Goal: Task Accomplishment & Management: Use online tool/utility

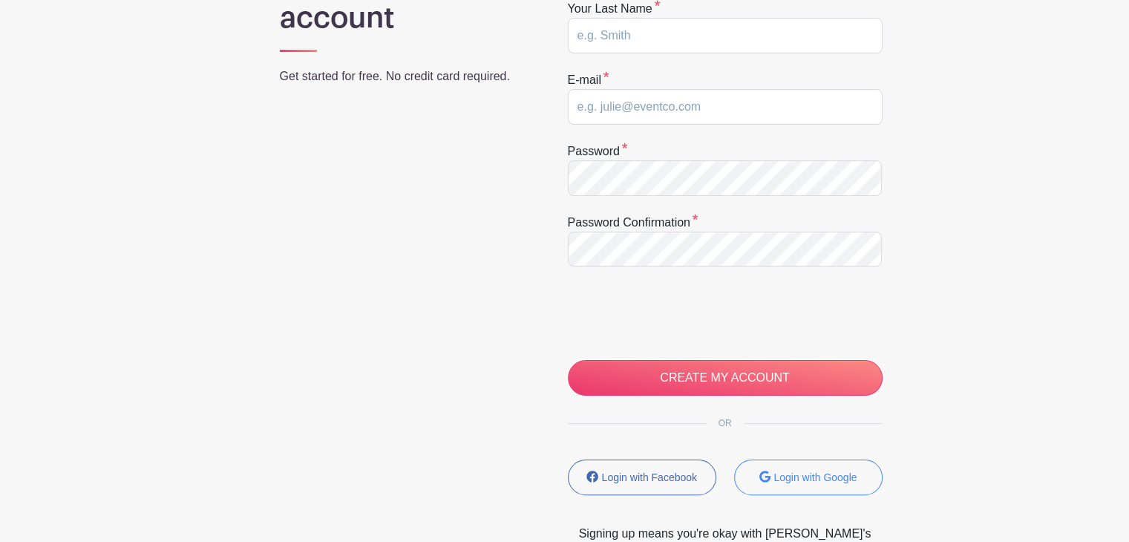
scroll to position [201, 0]
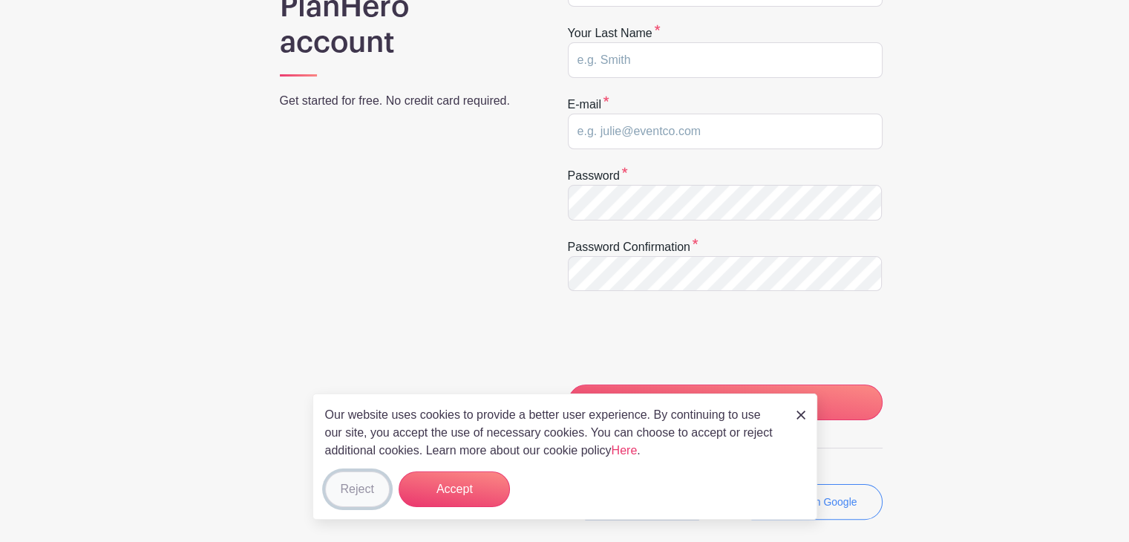
click at [356, 495] on button "Reject" at bounding box center [357, 490] width 65 height 36
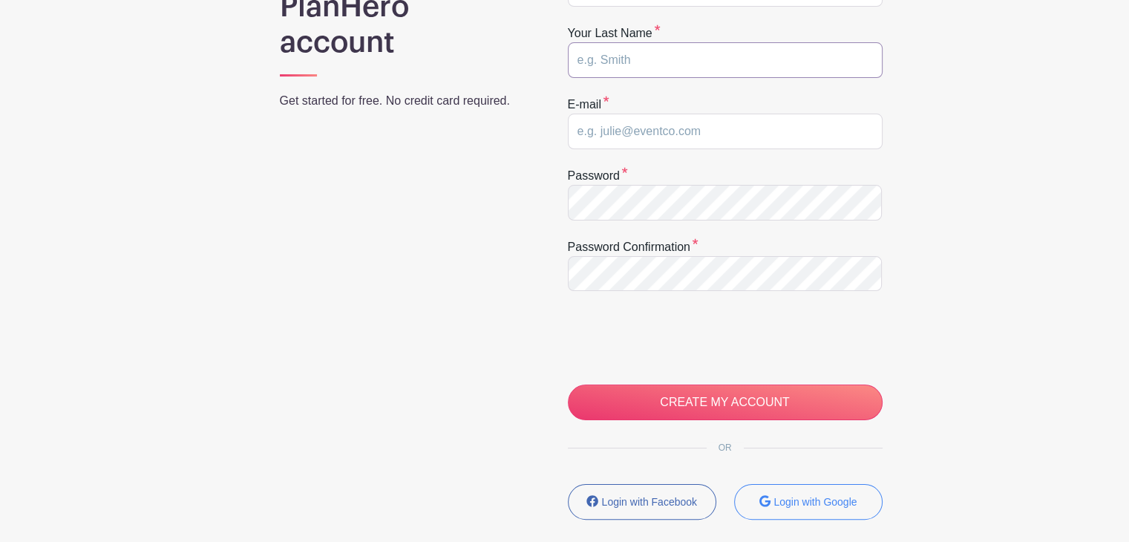
click at [617, 61] on input "text" at bounding box center [725, 60] width 315 height 36
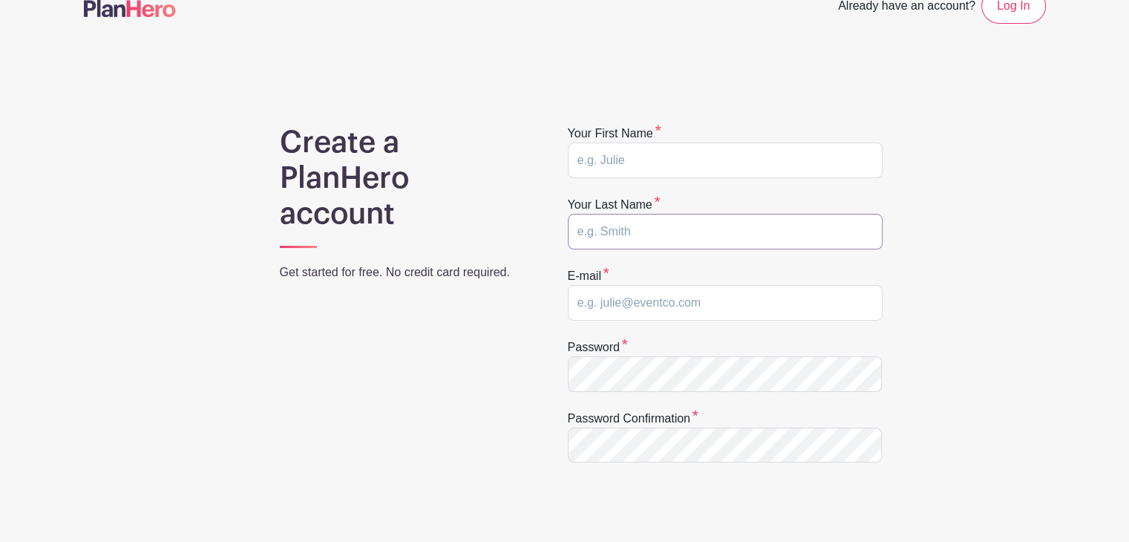
scroll to position [13, 0]
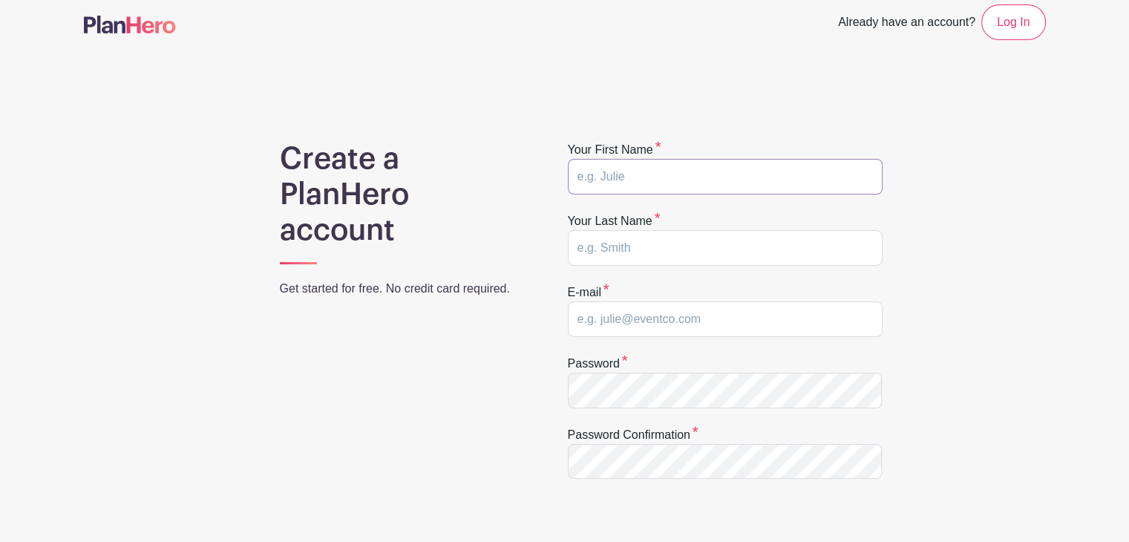
click at [594, 179] on input "text" at bounding box center [725, 177] width 315 height 36
click at [646, 168] on input "Rebeccq" at bounding box center [725, 177] width 315 height 36
type input "Rebecca"
type input "Wolf"
type input "rebeccab.wolf@gmail.com"
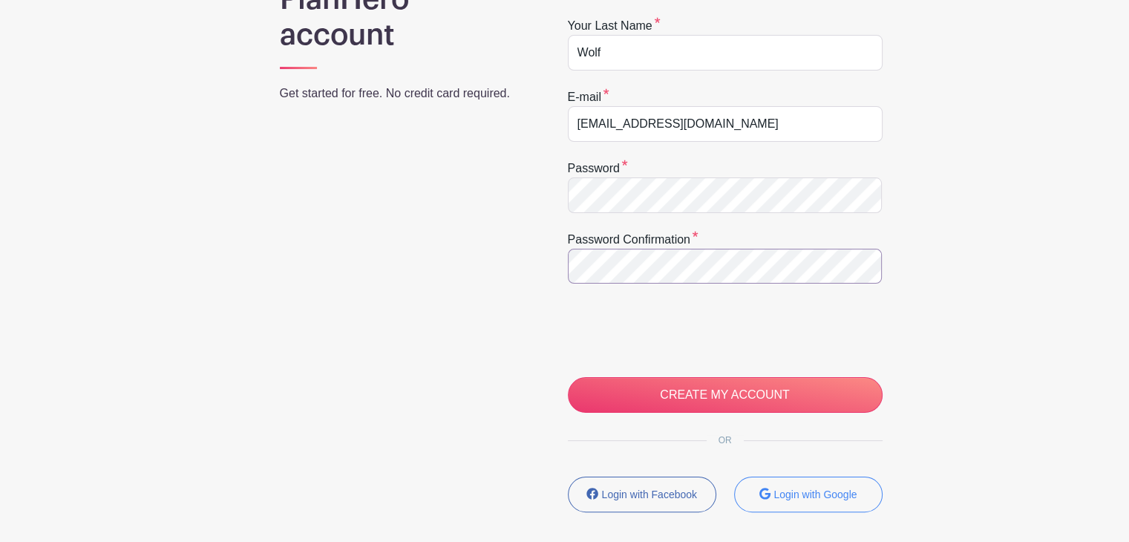
scroll to position [217, 0]
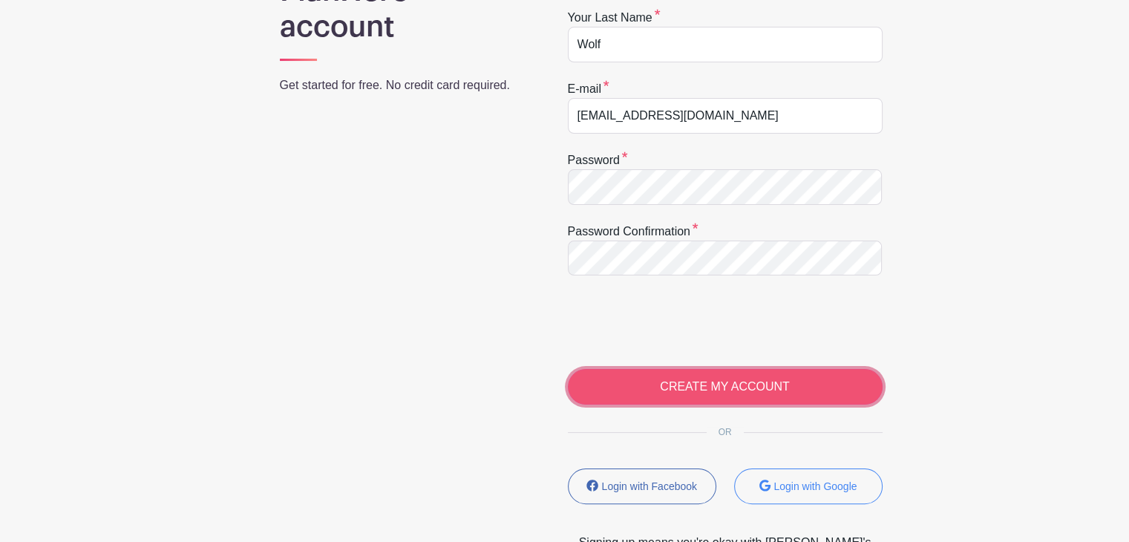
click at [704, 389] on input "CREATE MY ACCOUNT" at bounding box center [725, 387] width 315 height 36
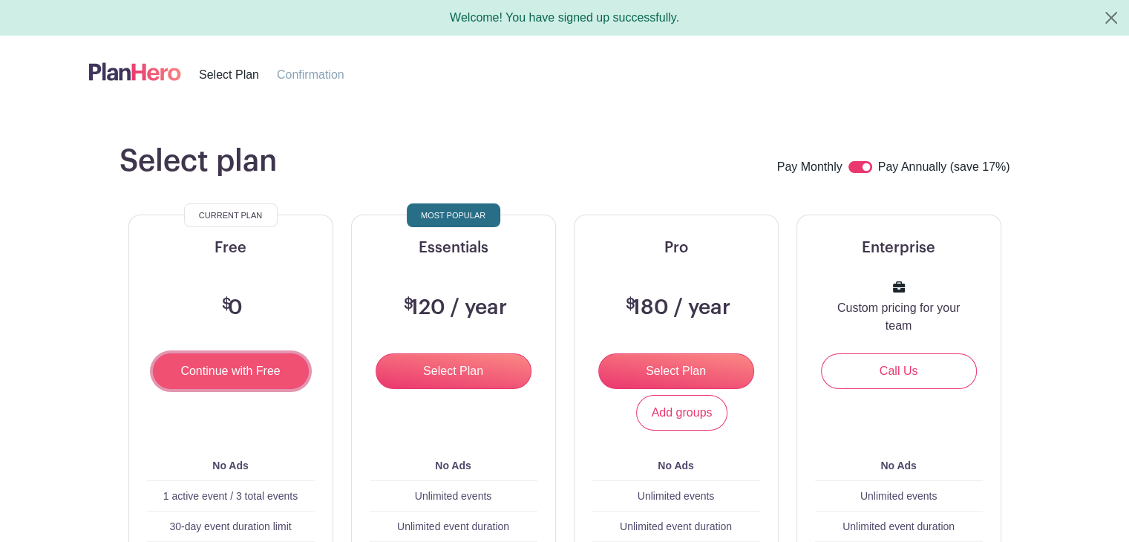
click at [193, 372] on input "Continue with Free" at bounding box center [231, 371] width 156 height 36
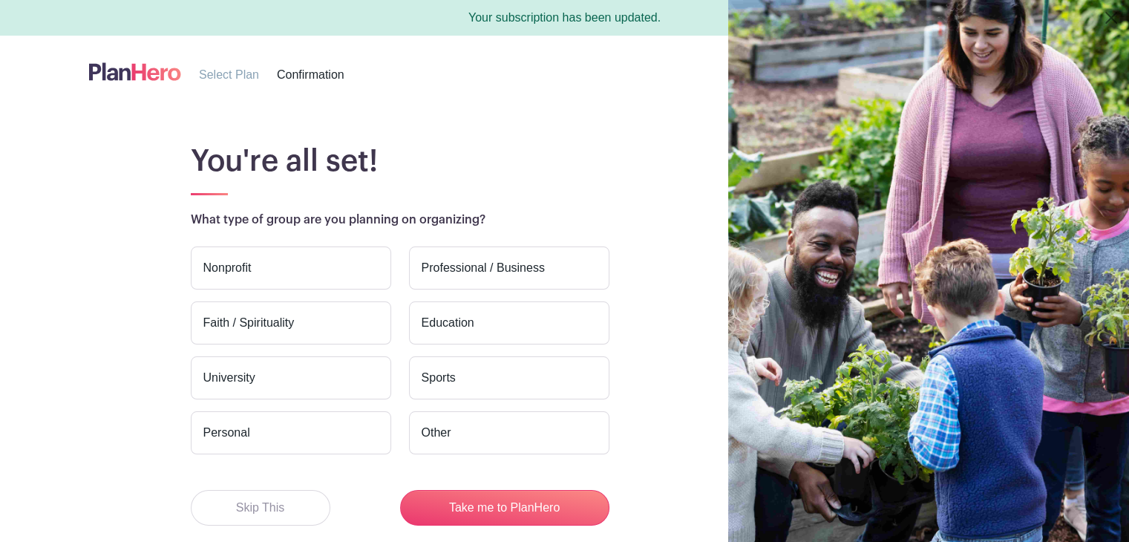
click at [294, 255] on label "Nonprofit" at bounding box center [291, 268] width 200 height 43
click at [0, 0] on input "Nonprofit" at bounding box center [0, 0] width 0 height 0
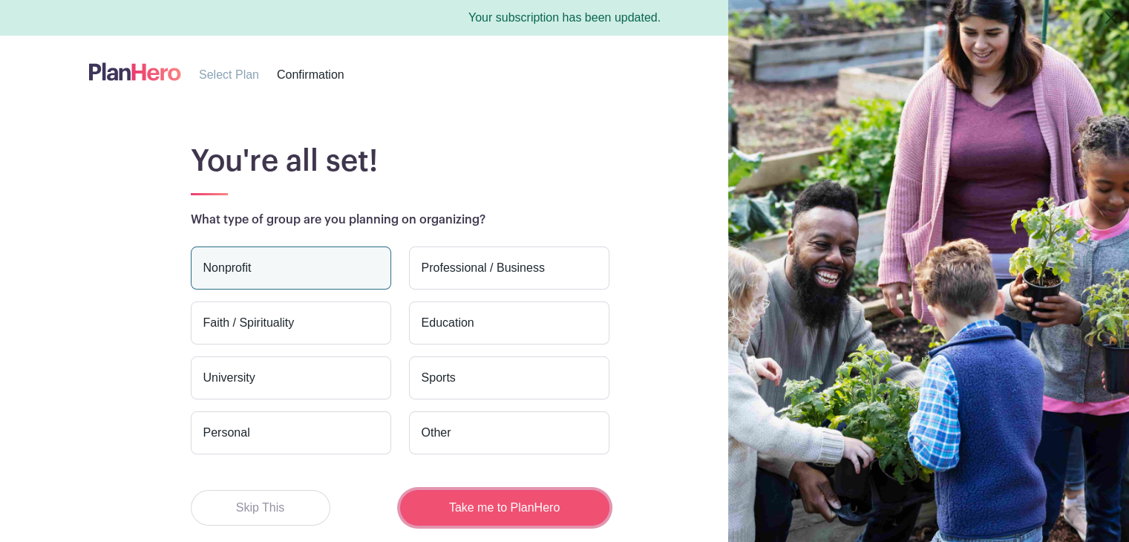
click at [449, 494] on button "Take me to PlanHero" at bounding box center [504, 508] width 209 height 36
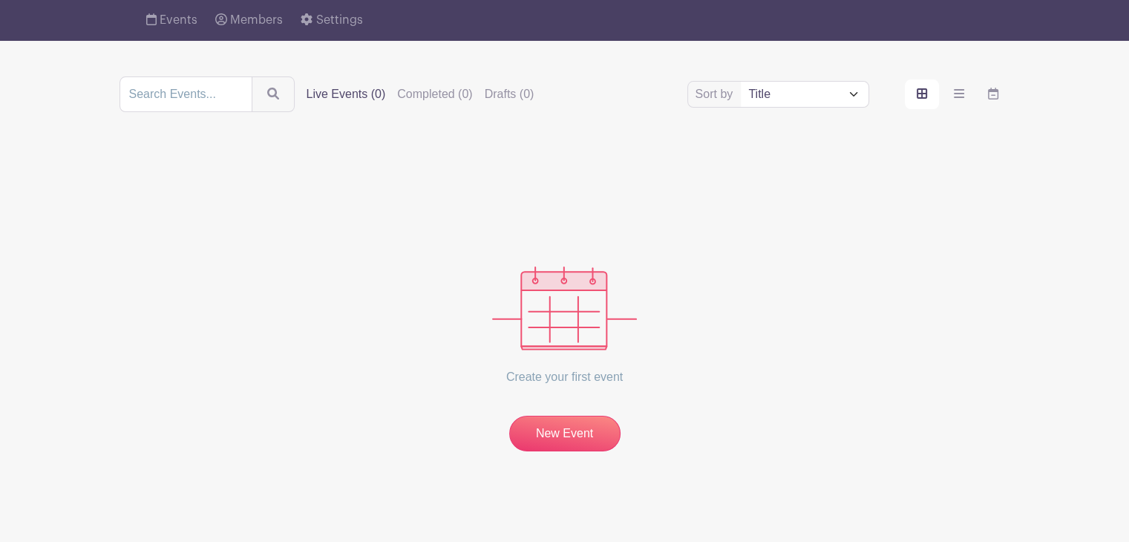
scroll to position [114, 0]
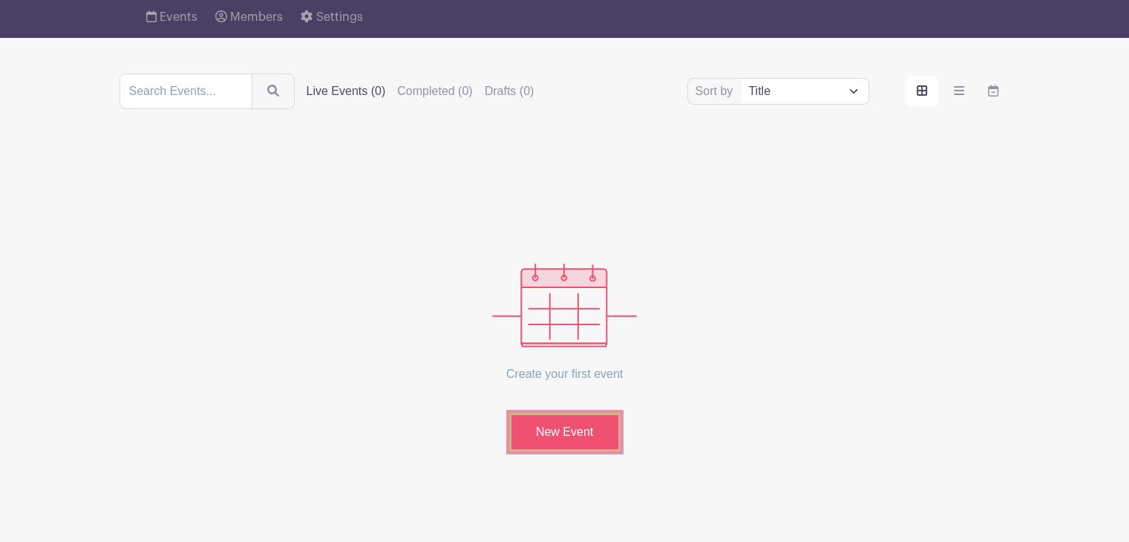
click at [561, 446] on link "New Event" at bounding box center [564, 432] width 111 height 39
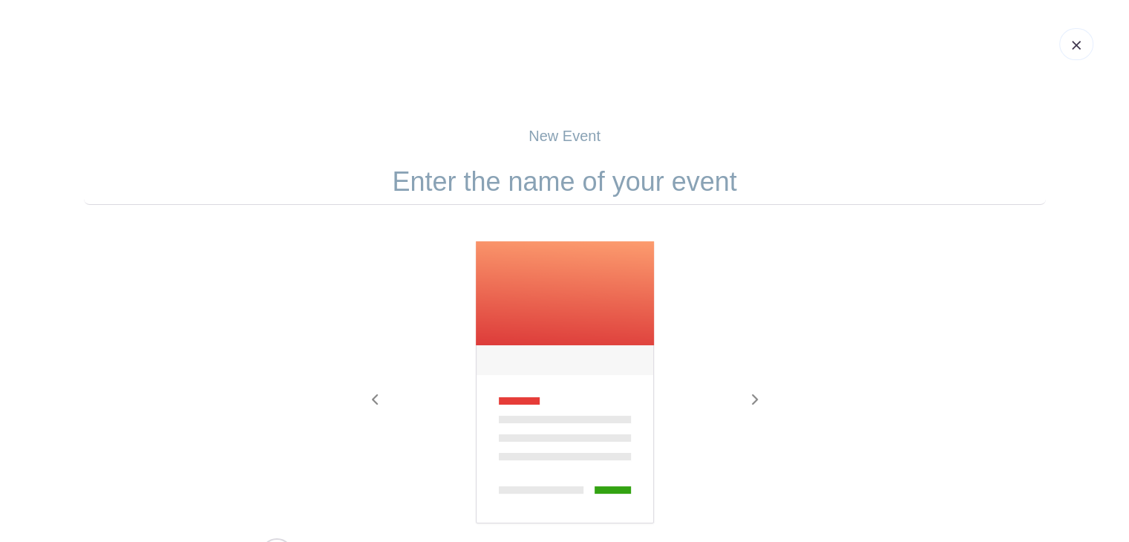
click at [550, 198] on input "text" at bounding box center [565, 182] width 962 height 46
type input "Kennenlernfest Klasse 1 b"
drag, startPoint x: 1117, startPoint y: 253, endPoint x: 1138, endPoint y: 365, distance: 113.4
click at [1129, 365] on html "New Event Kennenlernfest Klasse 1 b Previous Next" at bounding box center [564, 388] width 1129 height 777
click at [754, 403] on icon "button" at bounding box center [754, 400] width 7 height 12
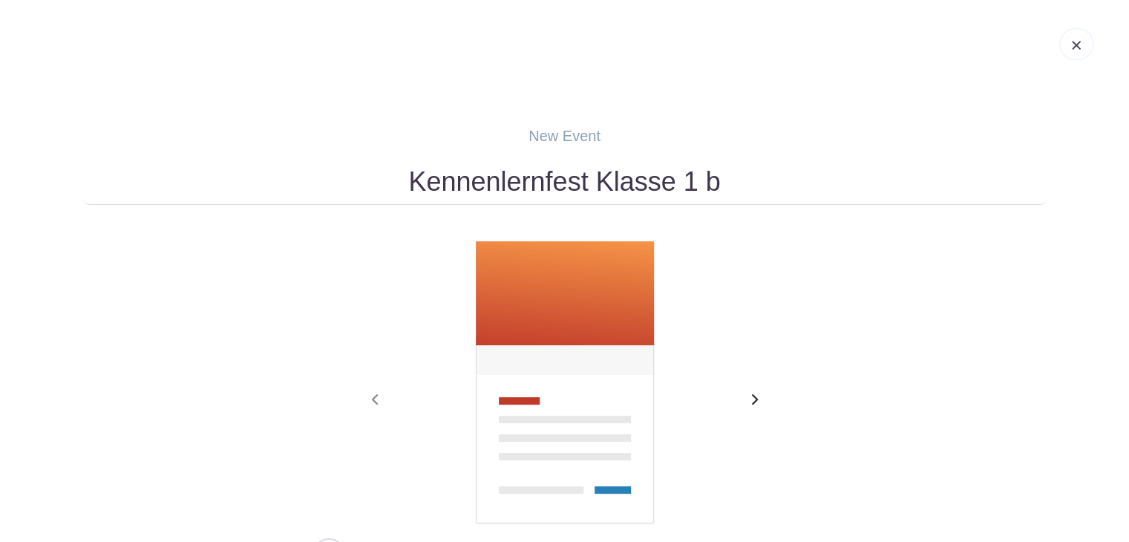
click at [754, 403] on icon "button" at bounding box center [754, 400] width 7 height 12
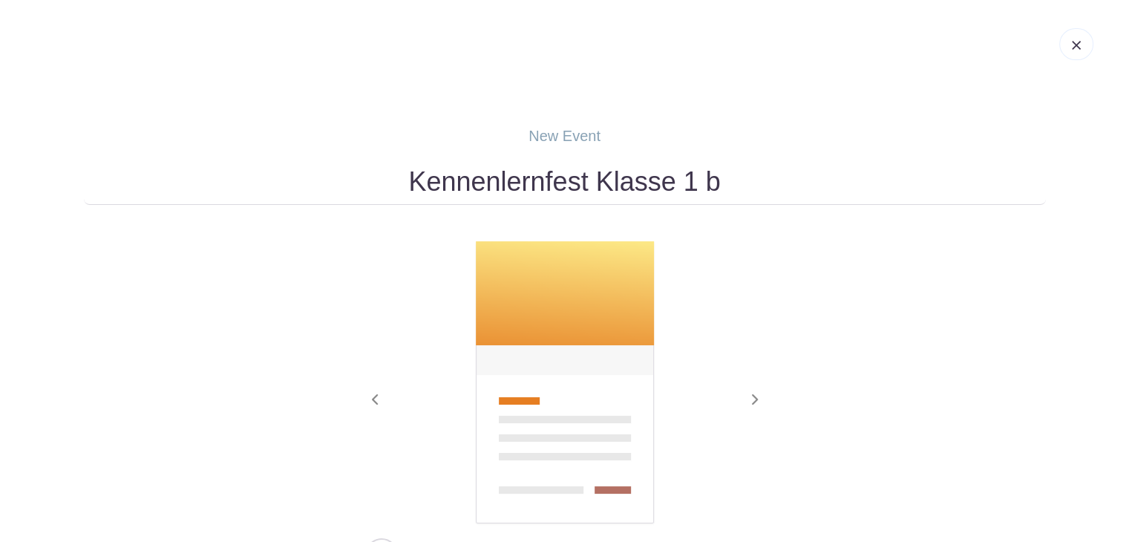
click at [570, 385] on img at bounding box center [564, 383] width 181 height 285
click at [551, 301] on img at bounding box center [564, 383] width 181 height 285
click at [748, 399] on span "button" at bounding box center [755, 400] width 24 height 18
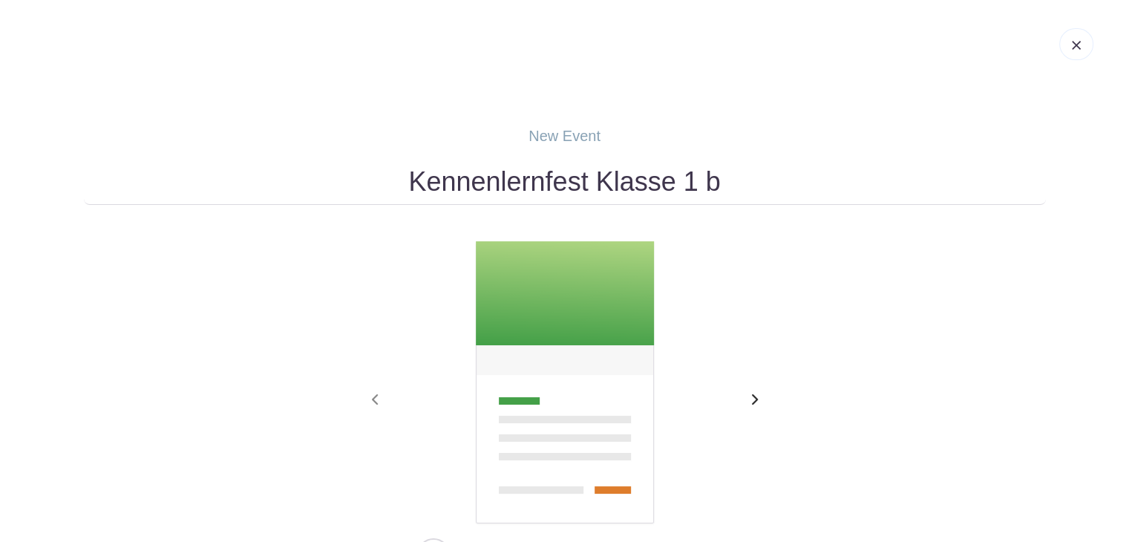
click at [748, 399] on span "button" at bounding box center [755, 400] width 24 height 18
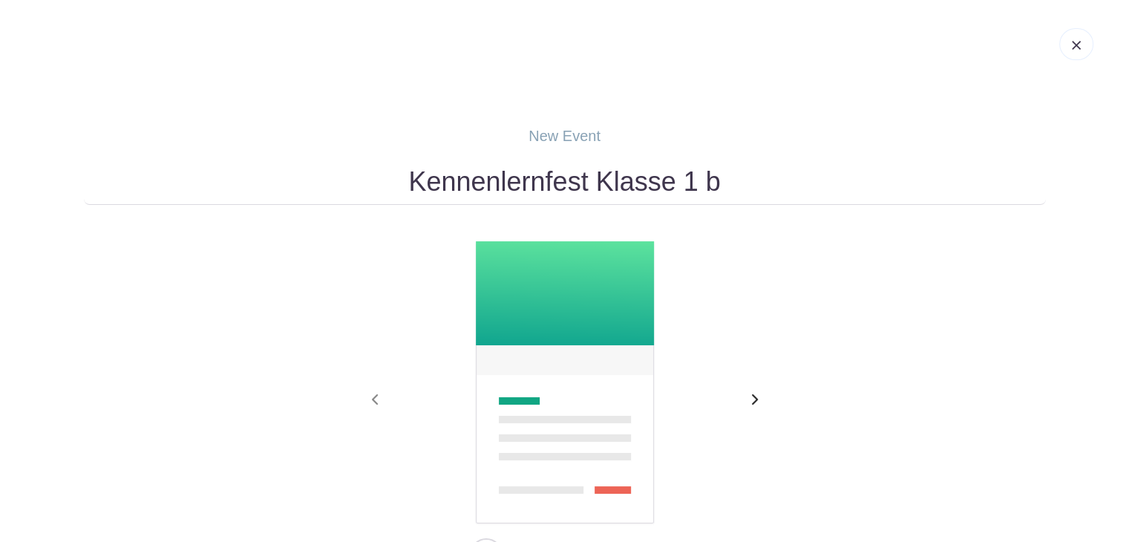
click at [748, 399] on span "button" at bounding box center [755, 400] width 24 height 18
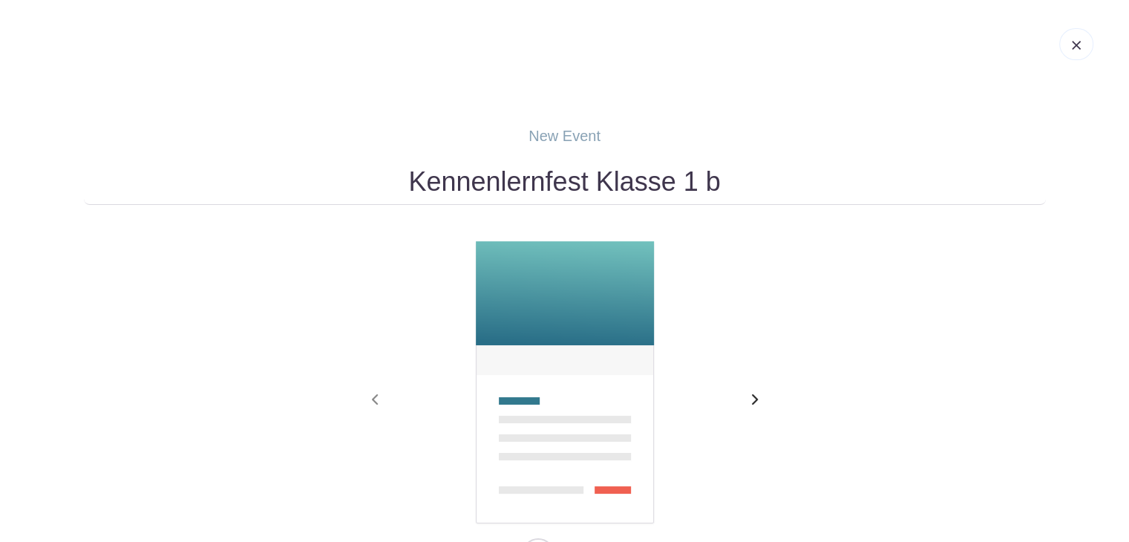
click at [748, 399] on span "button" at bounding box center [755, 400] width 24 height 18
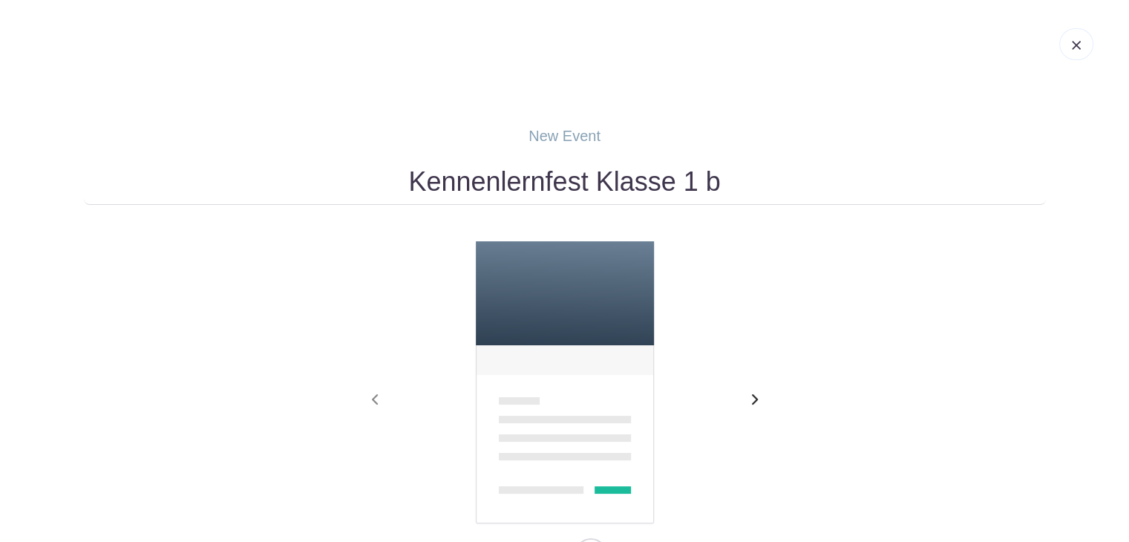
click at [748, 399] on span "button" at bounding box center [755, 400] width 24 height 18
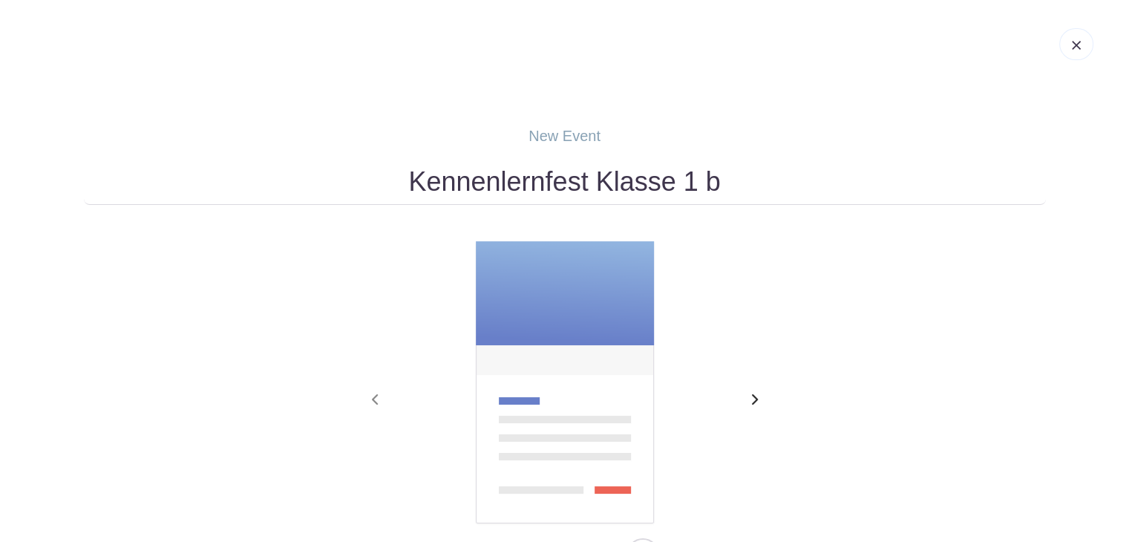
click at [748, 399] on span "button" at bounding box center [755, 400] width 24 height 18
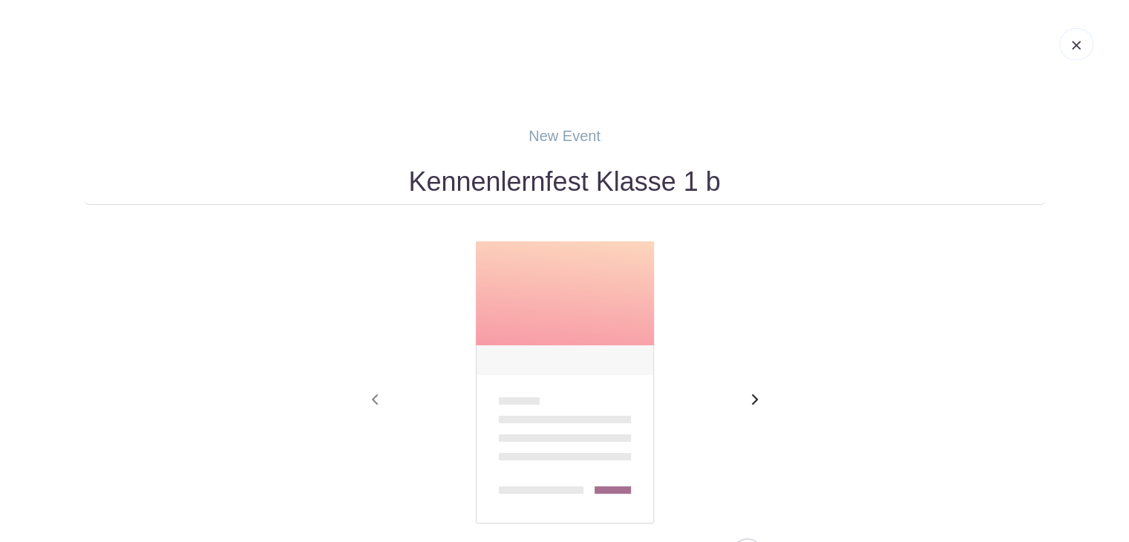
click at [748, 399] on span "button" at bounding box center [755, 400] width 24 height 18
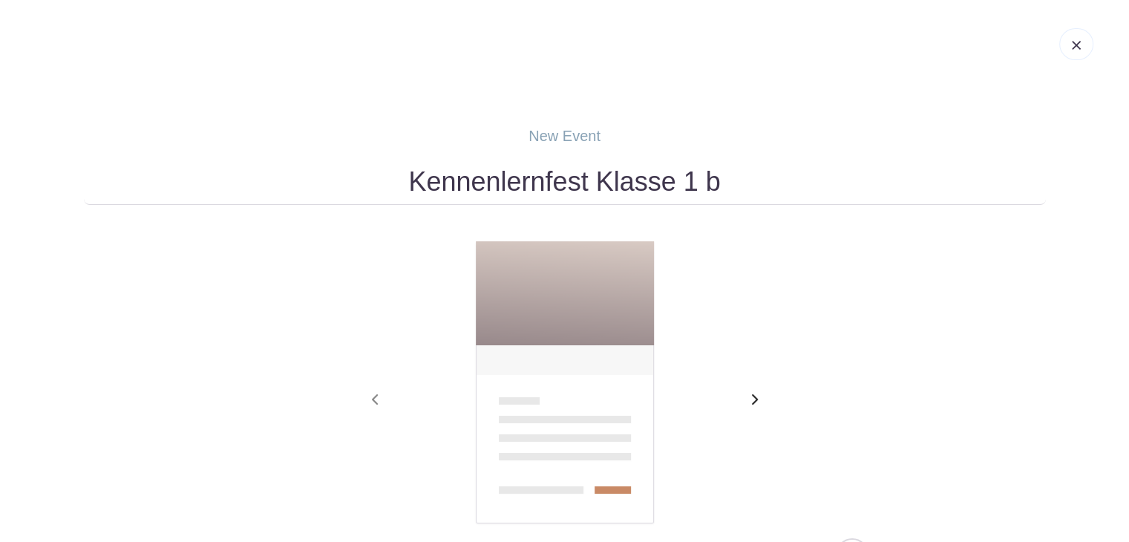
click at [748, 399] on span "button" at bounding box center [755, 400] width 24 height 18
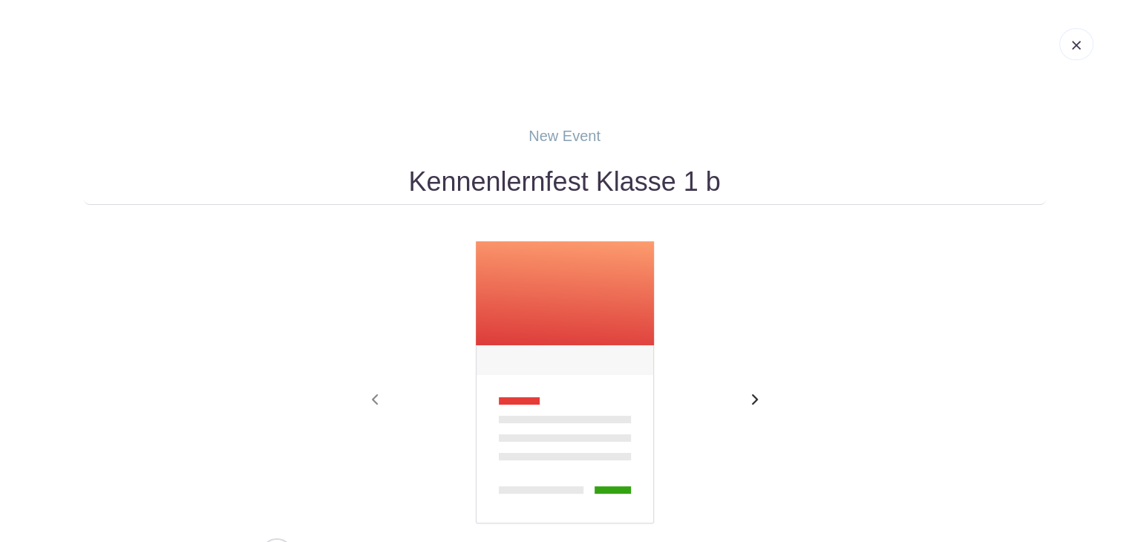
click at [748, 399] on span "button" at bounding box center [755, 400] width 24 height 18
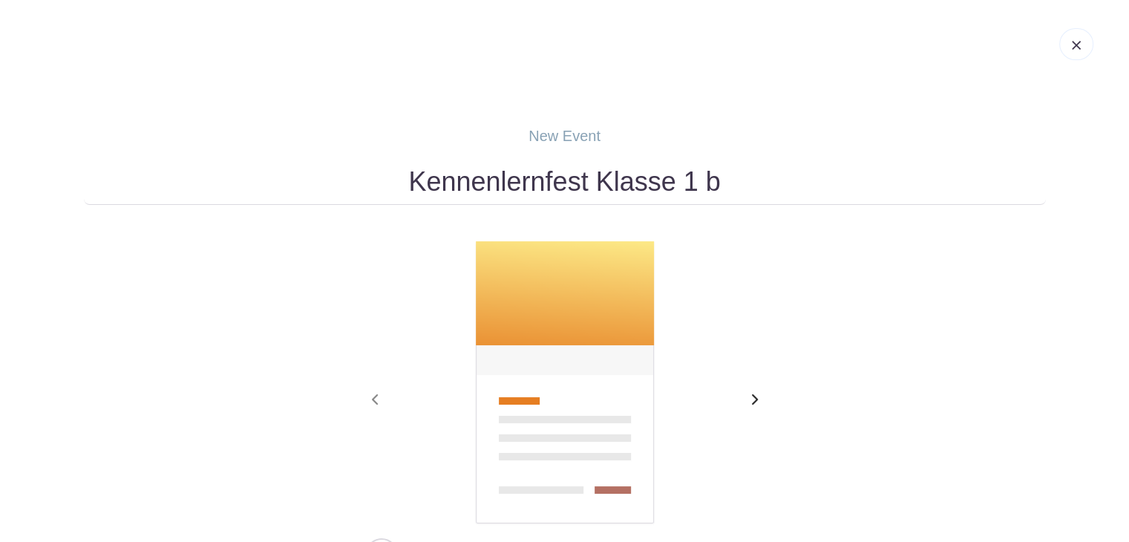
click at [748, 399] on span "button" at bounding box center [755, 400] width 24 height 18
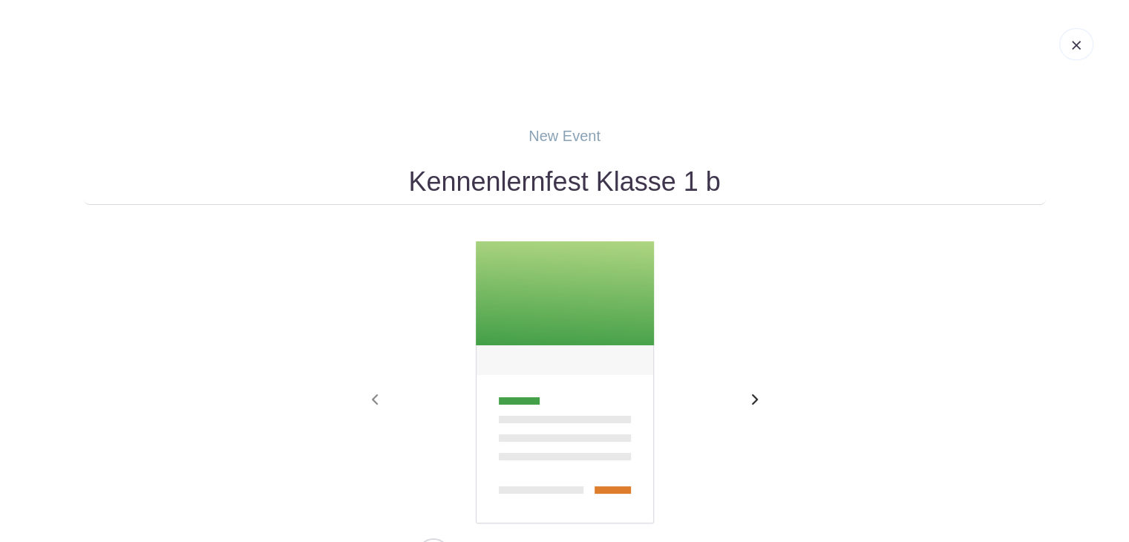
click at [748, 399] on span "button" at bounding box center [755, 400] width 24 height 18
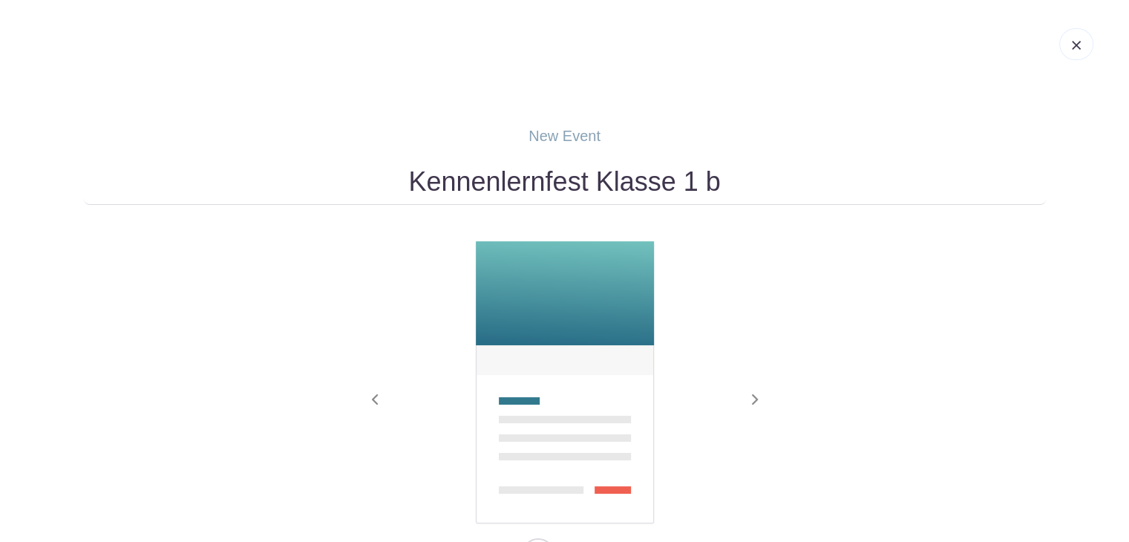
click at [621, 320] on img at bounding box center [564, 383] width 181 height 285
click at [596, 424] on img at bounding box center [564, 383] width 181 height 285
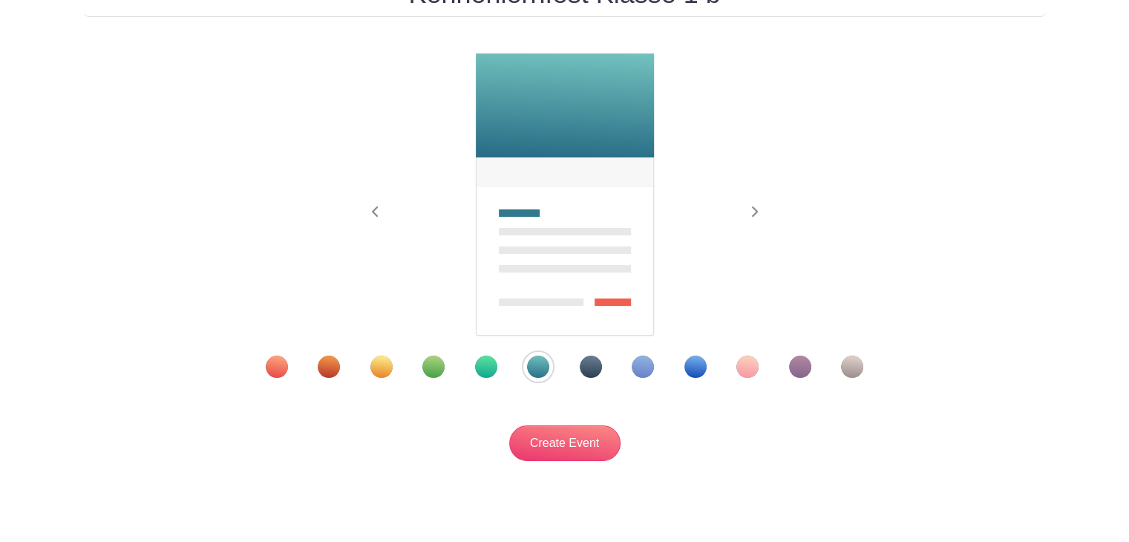
scroll to position [189, 0]
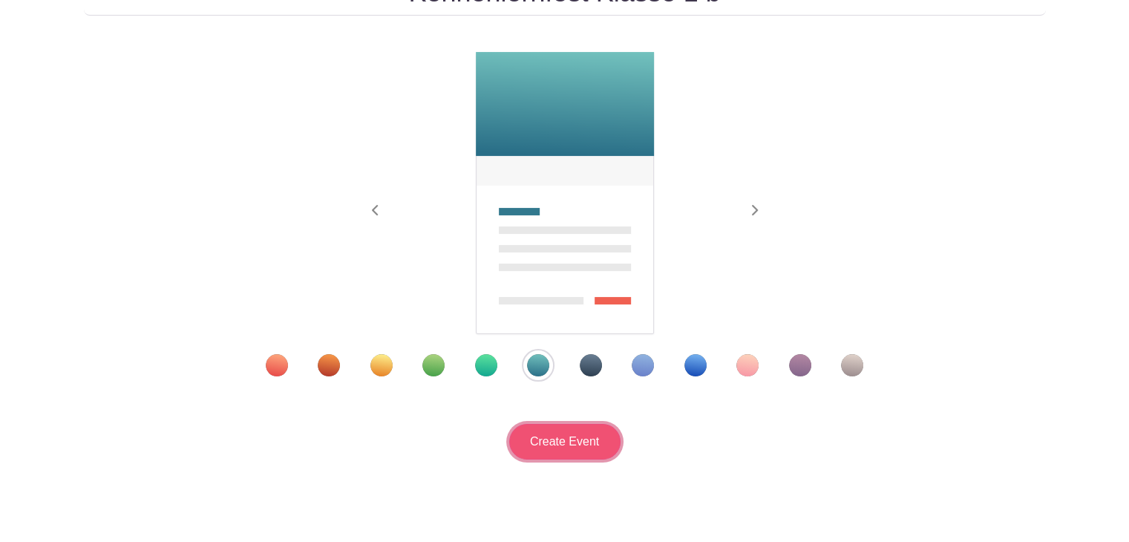
click at [546, 446] on input "Create Event" at bounding box center [564, 442] width 111 height 36
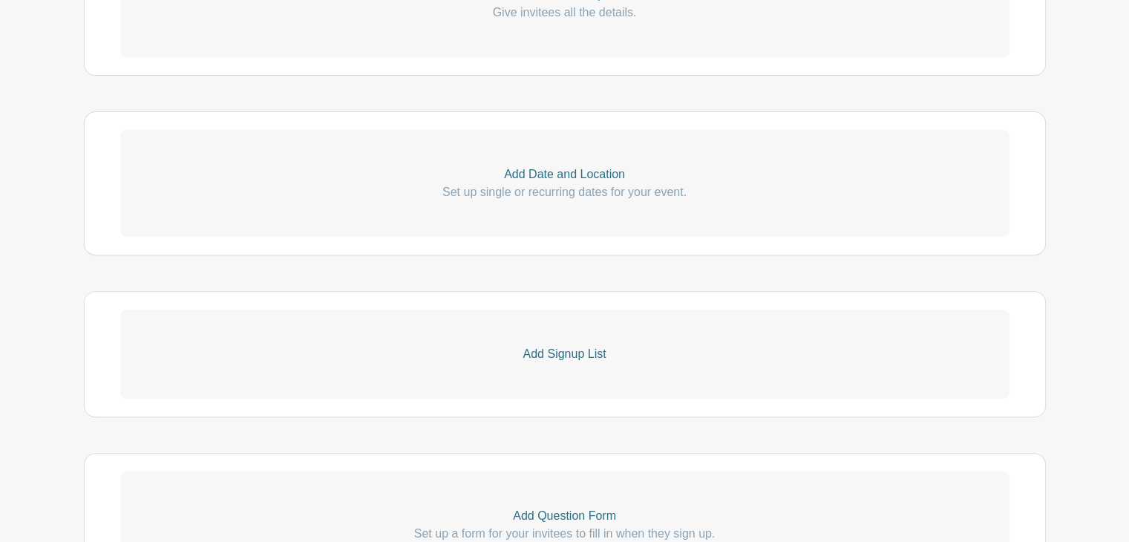
scroll to position [692, 0]
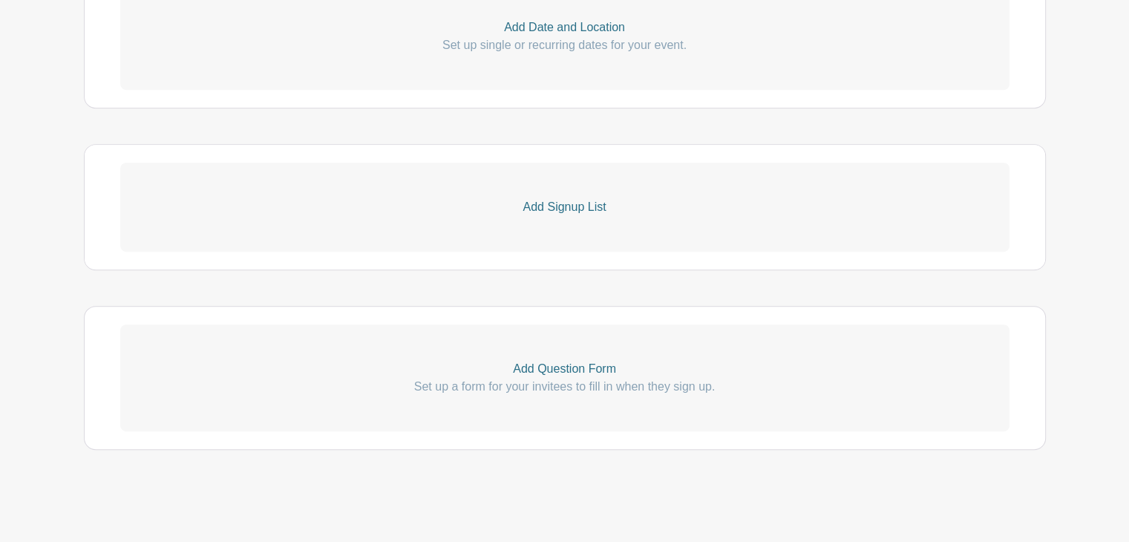
click at [561, 214] on p "Add Signup List" at bounding box center [565, 207] width 890 height 18
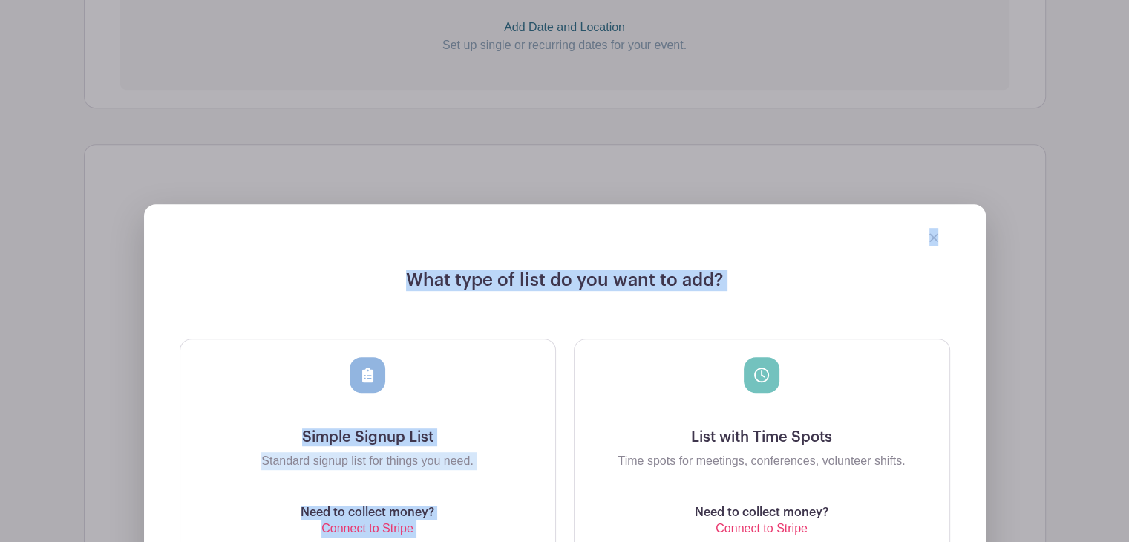
drag, startPoint x: 1120, startPoint y: 247, endPoint x: 1140, endPoint y: 366, distance: 120.5
click at [1129, 366] on html "Loading... Event created successfully Groups All Groups Rebecca's Events My Sig…" at bounding box center [564, 161] width 1129 height 1706
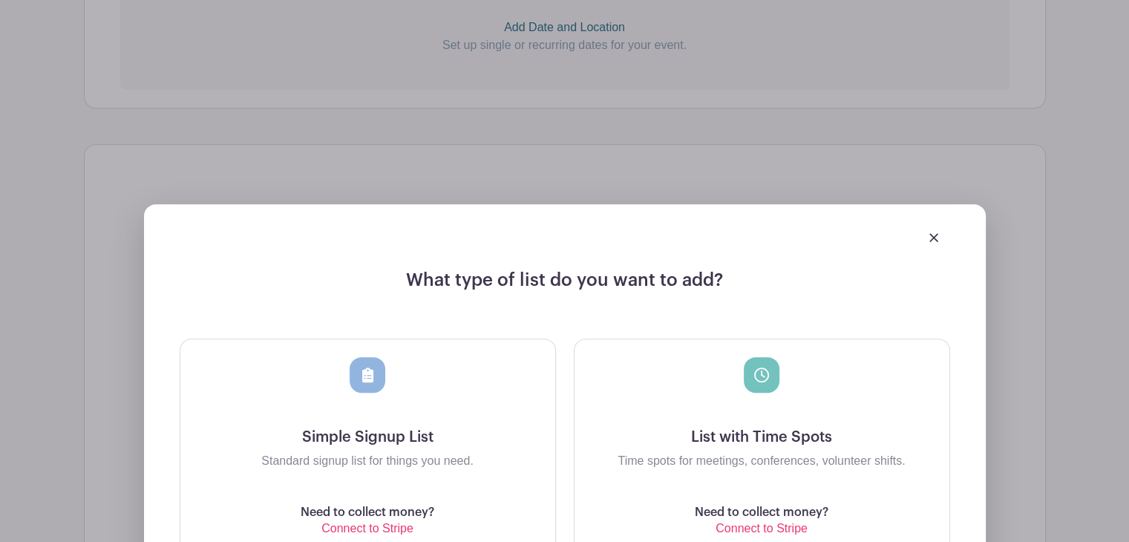
click at [1046, 360] on div "What type of list do you want to add? Simple Signup List Standard signup list f…" at bounding box center [565, 460] width 961 height 560
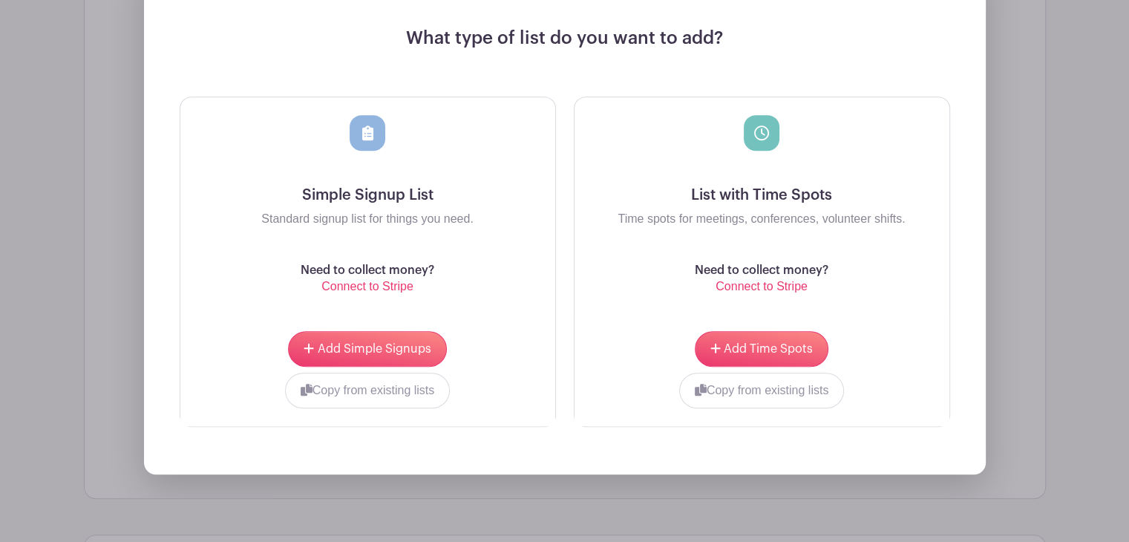
scroll to position [926, 0]
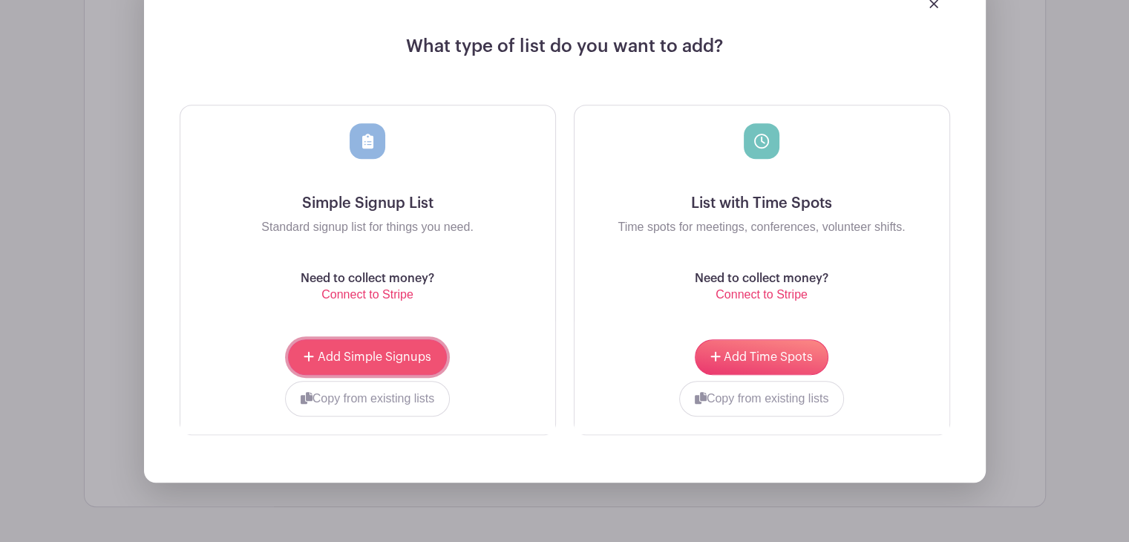
click at [362, 368] on button "Add Simple Signups" at bounding box center [367, 357] width 158 height 36
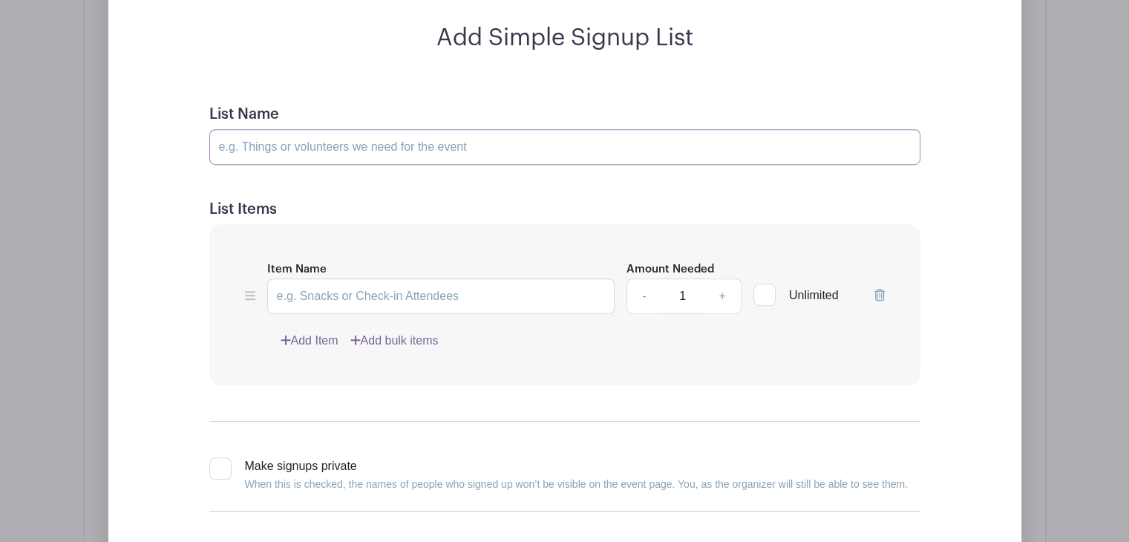
click at [319, 152] on input "List Name" at bounding box center [564, 147] width 711 height 36
